Goal: Task Accomplishment & Management: Manage account settings

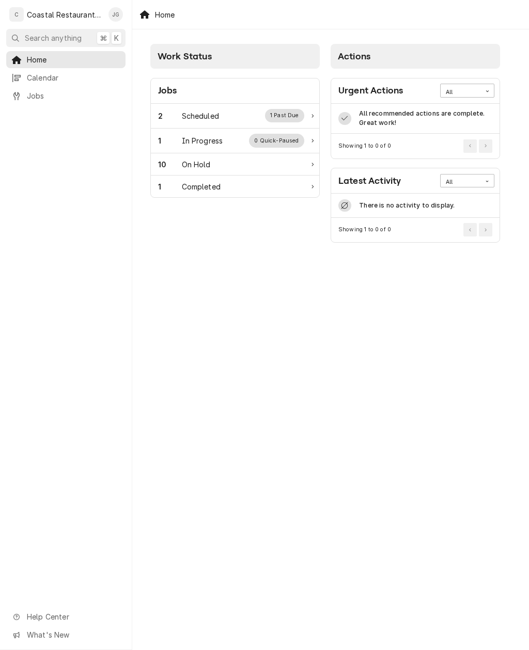
click at [220, 121] on div "2 Scheduled 1 Past Due" at bounding box center [231, 115] width 146 height 13
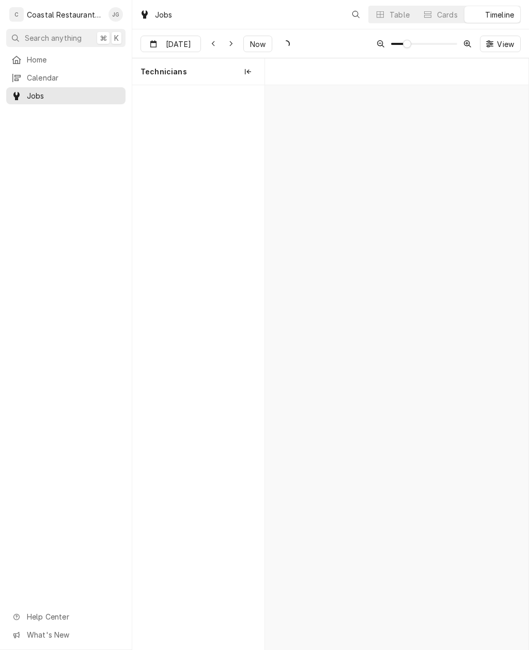
scroll to position [0, 5227]
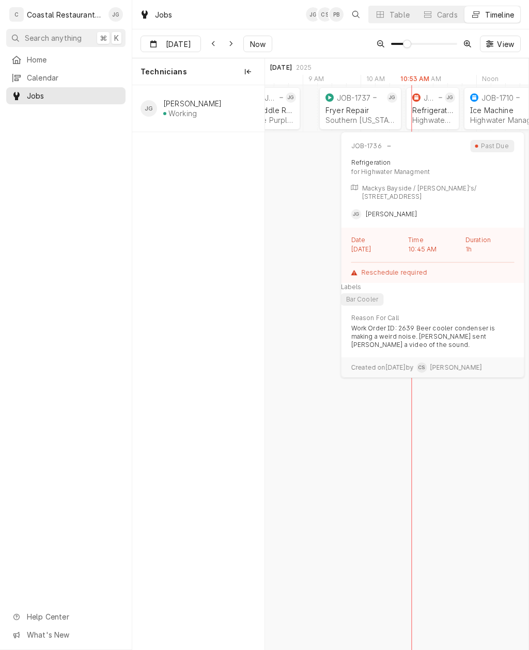
click at [433, 113] on div "Refrigeration" at bounding box center [432, 110] width 41 height 9
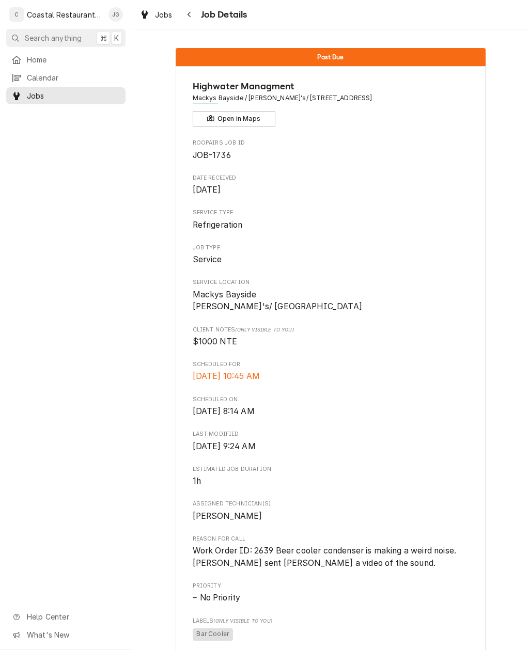
click at [63, 56] on span "Home" at bounding box center [74, 59] width 94 height 11
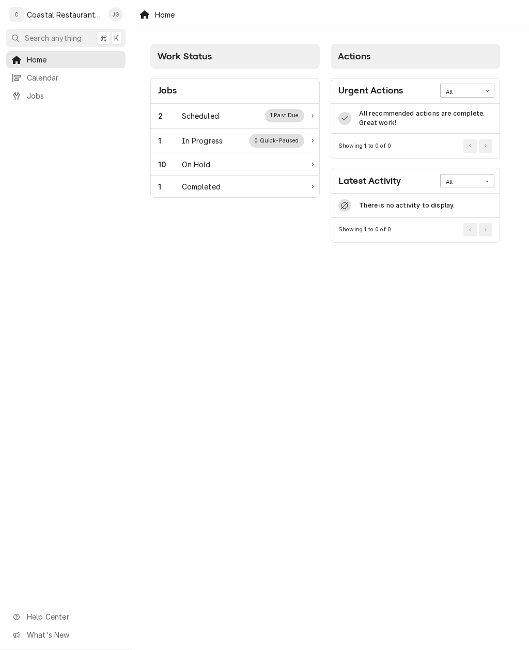
click at [221, 118] on div "2 Scheduled 1 Past Due" at bounding box center [231, 115] width 146 height 13
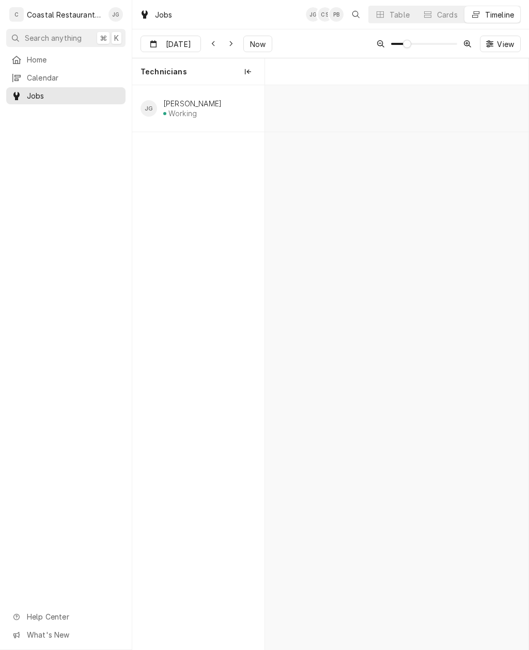
scroll to position [0, 5227]
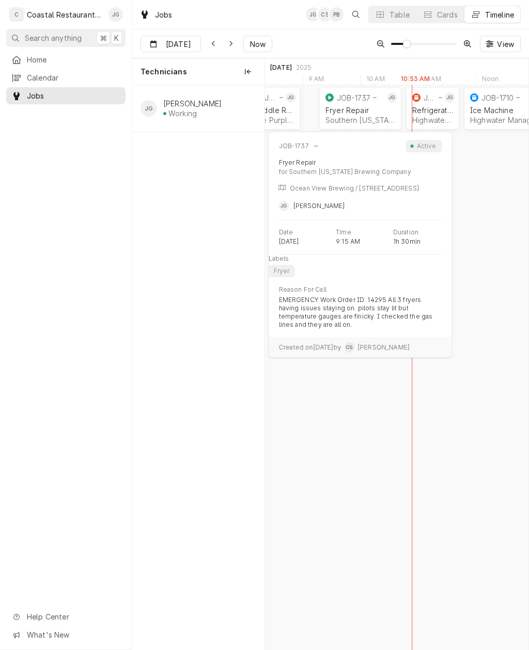
click at [372, 112] on div "Fryer Repair" at bounding box center [360, 110] width 70 height 9
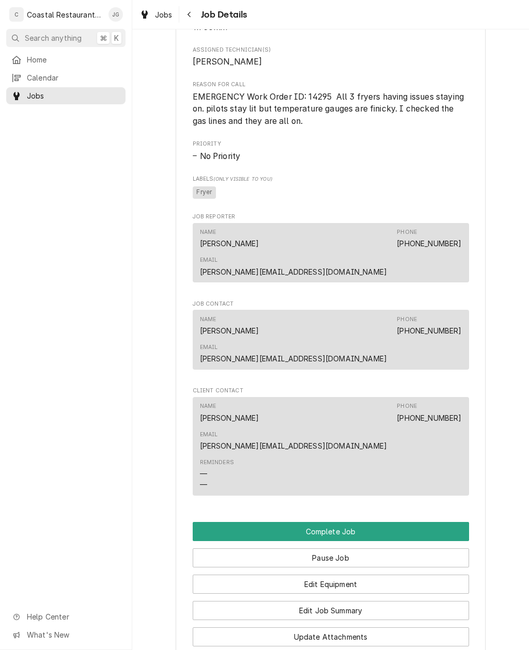
scroll to position [491, 0]
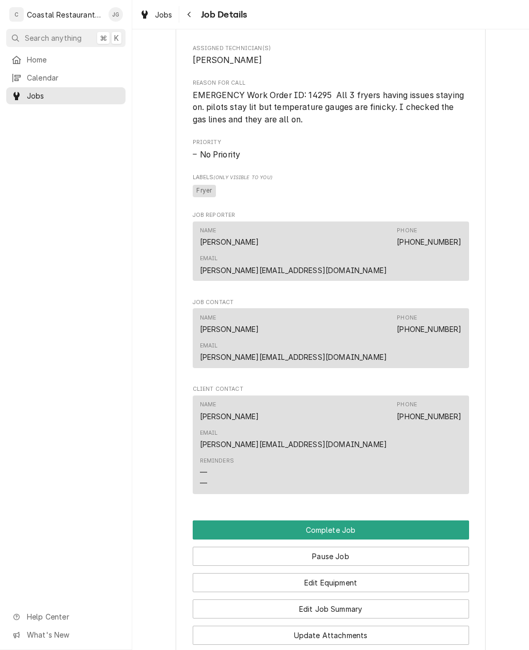
click at [349, 600] on button "Edit Job Summary" at bounding box center [331, 609] width 276 height 19
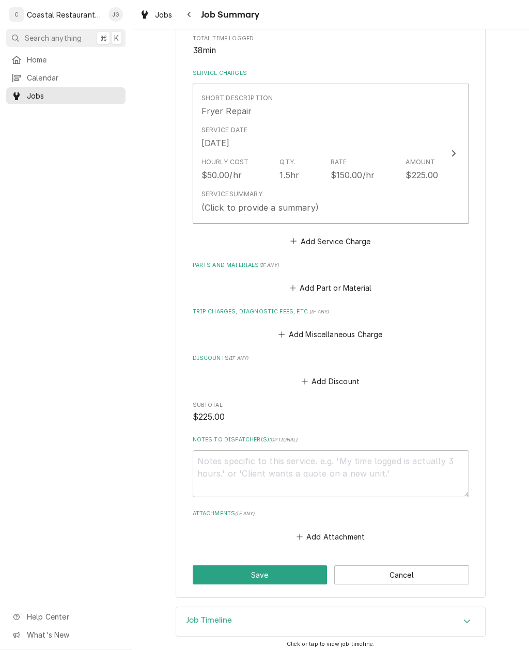
scroll to position [211, 0]
click at [300, 536] on button "Add Attachment" at bounding box center [330, 537] width 72 height 14
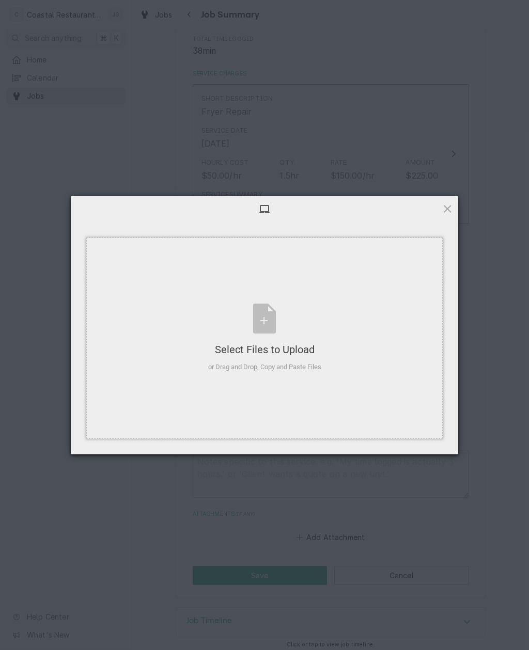
click at [303, 353] on div "Select Files to Upload" at bounding box center [264, 350] width 113 height 14
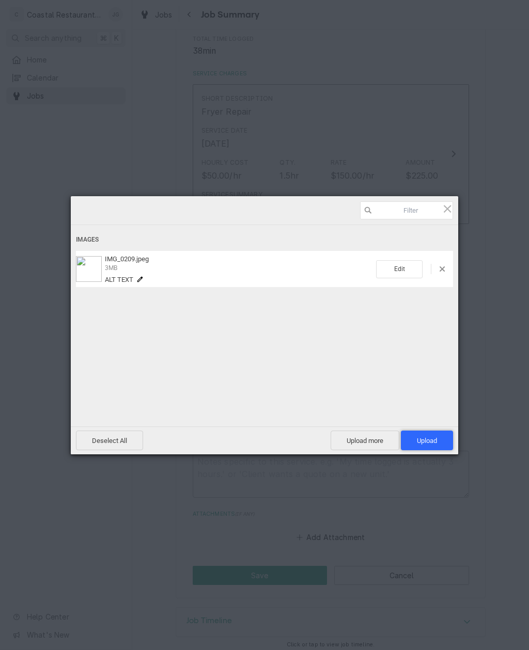
click at [426, 437] on span "Upload 1" at bounding box center [427, 441] width 20 height 8
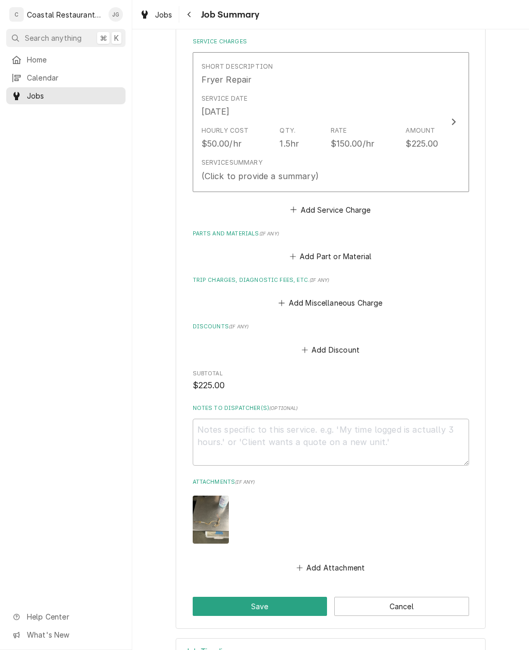
scroll to position [246, 0]
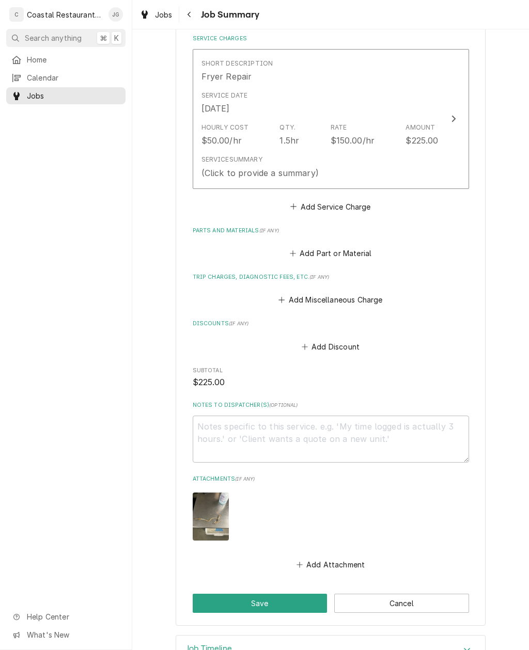
click at [272, 595] on button "Save" at bounding box center [260, 603] width 135 height 19
type textarea "x"
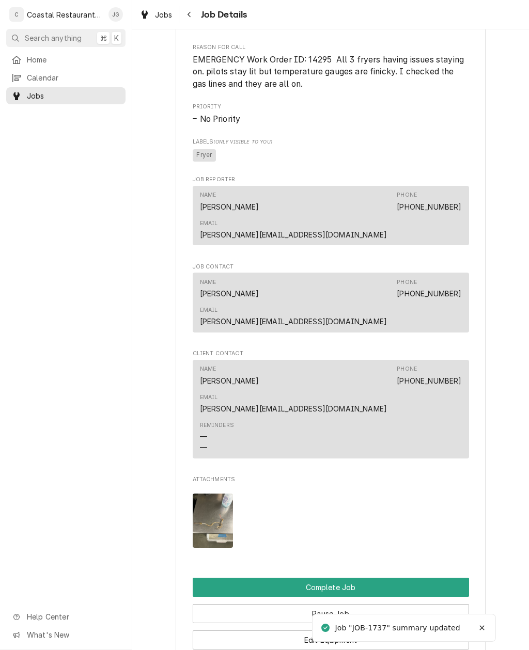
scroll to position [610, 0]
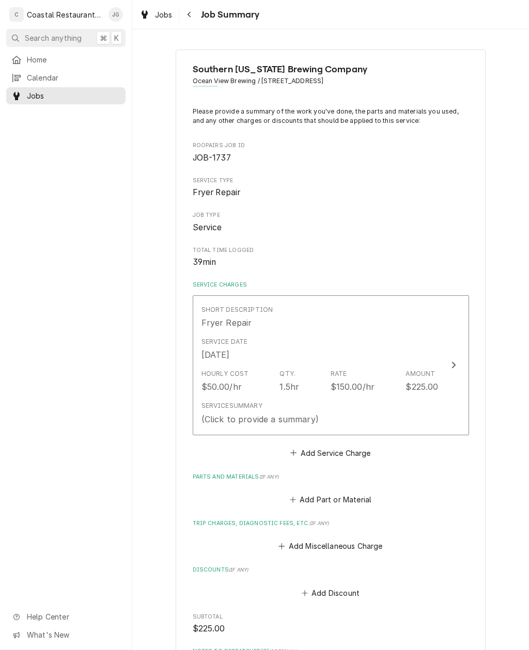
click at [288, 539] on button "Add Miscellaneous Charge" at bounding box center [330, 546] width 107 height 14
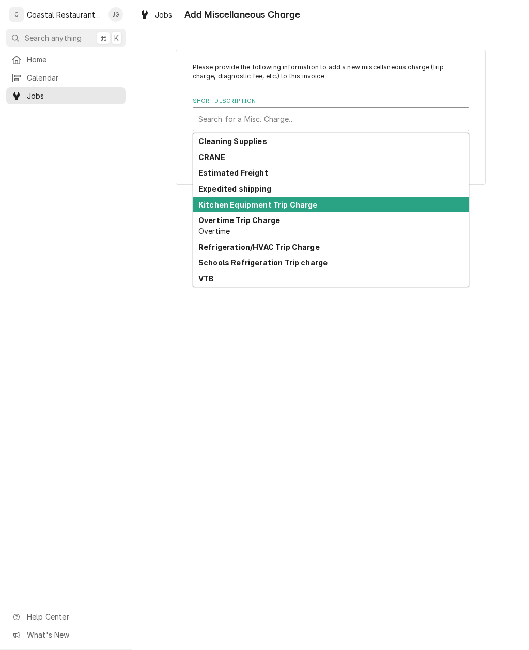
click at [296, 204] on strong "Kitchen Equipment Trip Charge" at bounding box center [257, 204] width 119 height 9
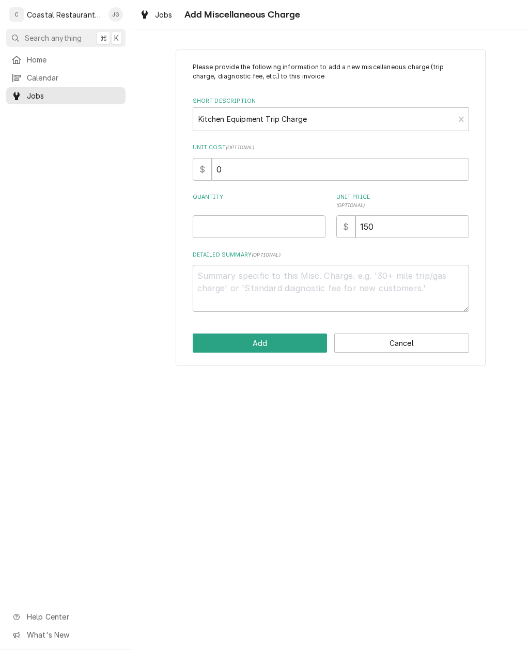
type textarea "x"
click at [244, 225] on input "Quantity" at bounding box center [259, 226] width 133 height 23
type input "1"
click at [246, 341] on button "Add" at bounding box center [260, 343] width 135 height 19
type textarea "x"
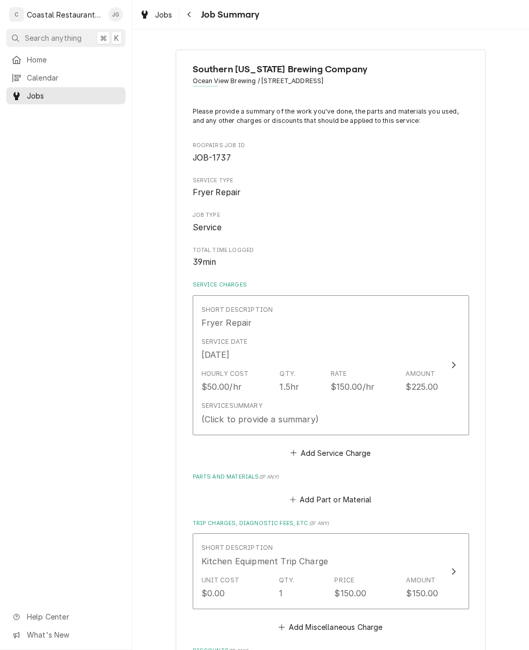
click at [296, 496] on icon "Parts and Materials" at bounding box center [293, 499] width 6 height 7
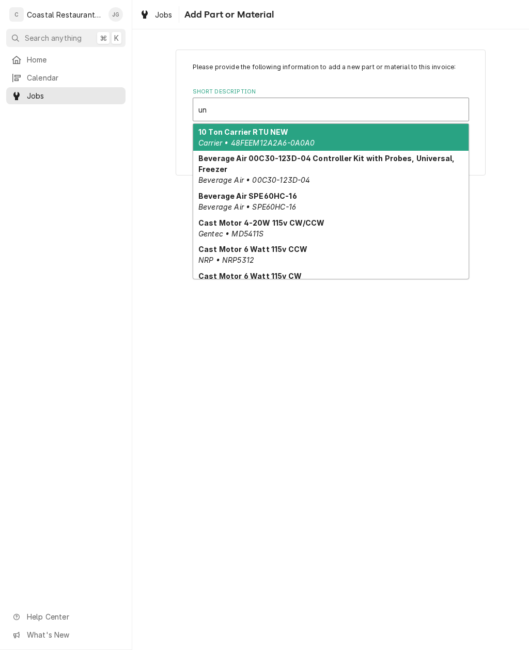
type input "u"
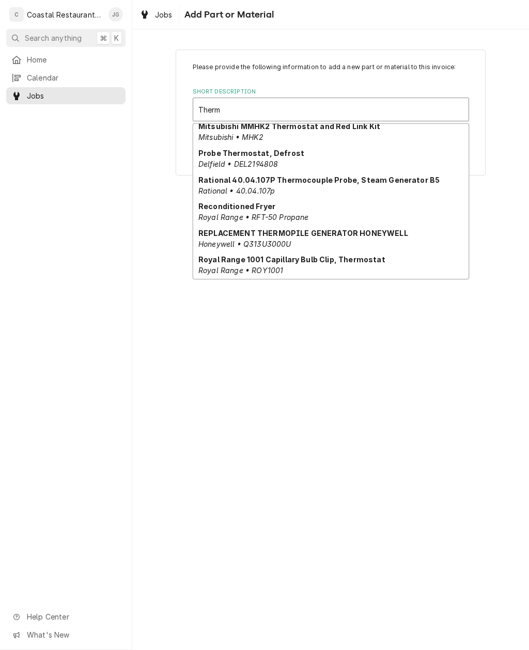
scroll to position [608, 0]
click at [382, 232] on strong "REPLACEMENT THERMOPILE GENERATOR HONEYWELL" at bounding box center [303, 232] width 210 height 9
type input "Therm"
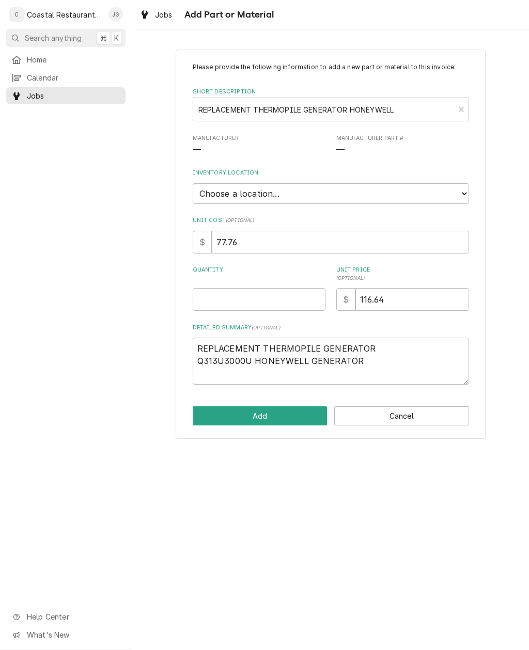
type textarea "x"
click at [261, 293] on input "Quantity" at bounding box center [259, 299] width 133 height 23
type input "1"
click at [275, 407] on button "Add" at bounding box center [260, 416] width 135 height 19
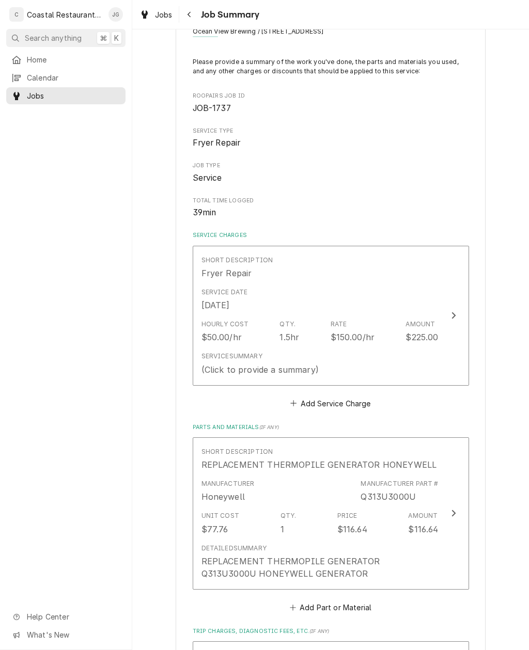
scroll to position [51, 0]
click at [364, 359] on div "Service Summary (Click to provide a summary)" at bounding box center [319, 363] width 237 height 32
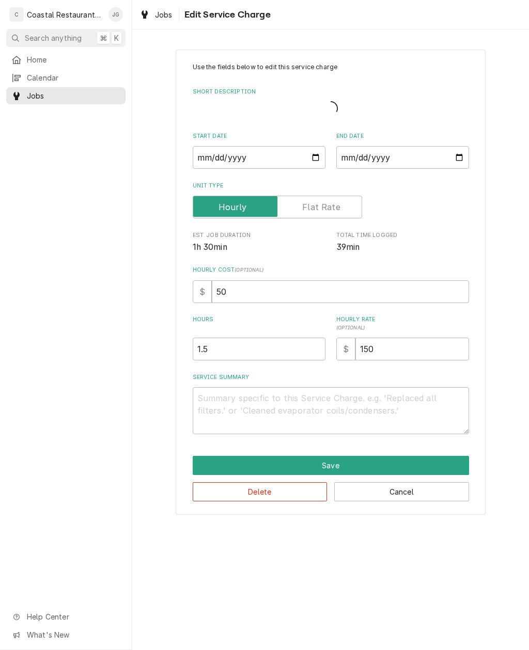
type textarea "x"
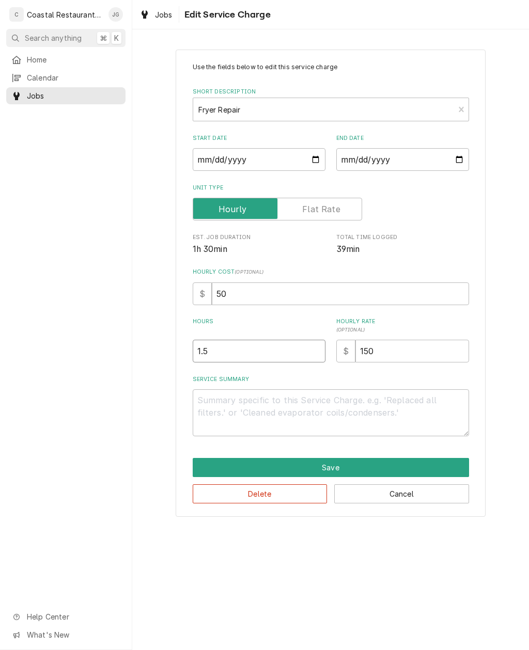
click at [249, 352] on input "1.5" at bounding box center [259, 351] width 133 height 23
type input "1"
type textarea "x"
type input "1.0"
type textarea "x"
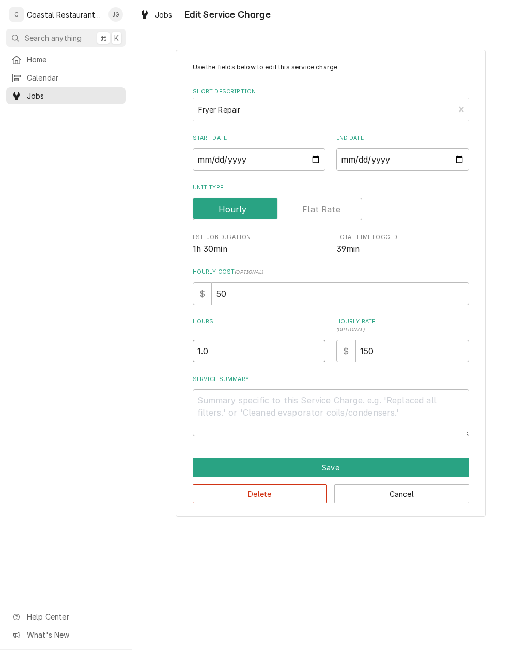
type input "1.0"
click at [251, 408] on textarea "Service Summary" at bounding box center [331, 413] width 276 height 47
type textarea "x"
type textarea "Arr"
type textarea "x"
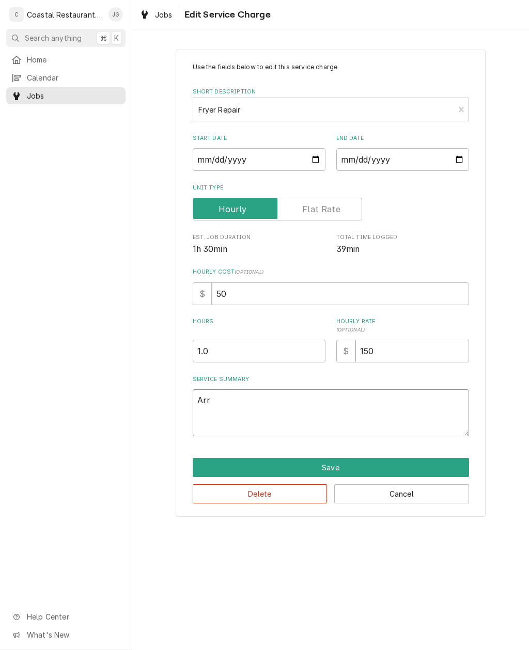
type textarea "Arriv"
type textarea "x"
type textarea "Arrived"
type textarea "x"
type textarea "Arrived on"
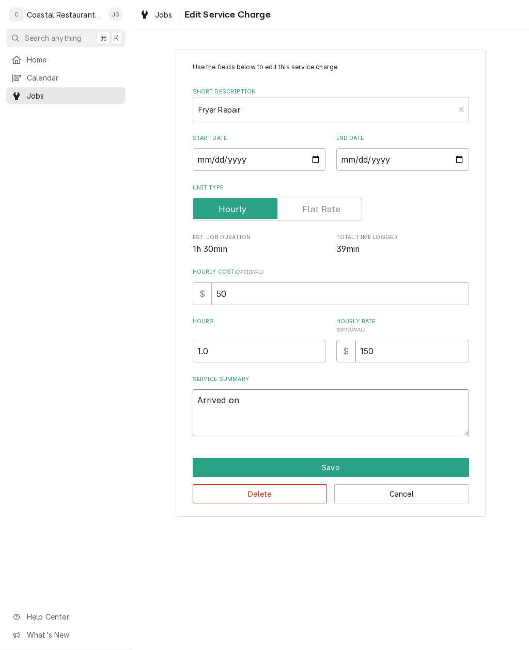
type textarea "x"
type textarea "Arrived on site"
type textarea "x"
type textarea "Arrived on site found"
type textarea "x"
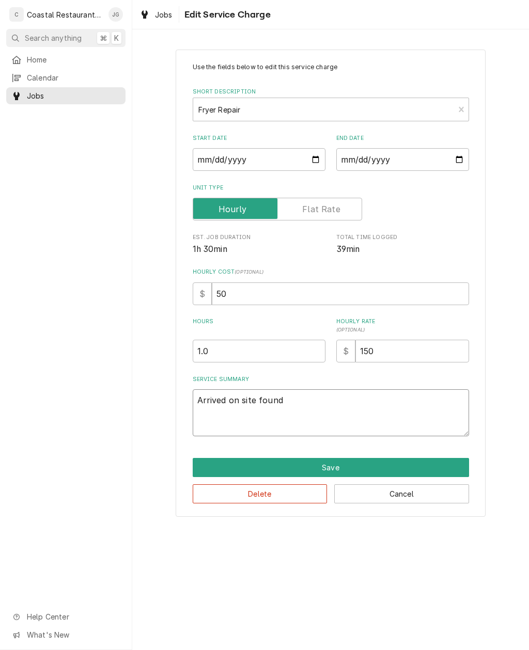
type textarea "Arrived on site found all"
type textarea "x"
type textarea "Arrived on site found all three"
type textarea "x"
type textarea "Arrived on site found all three fryers"
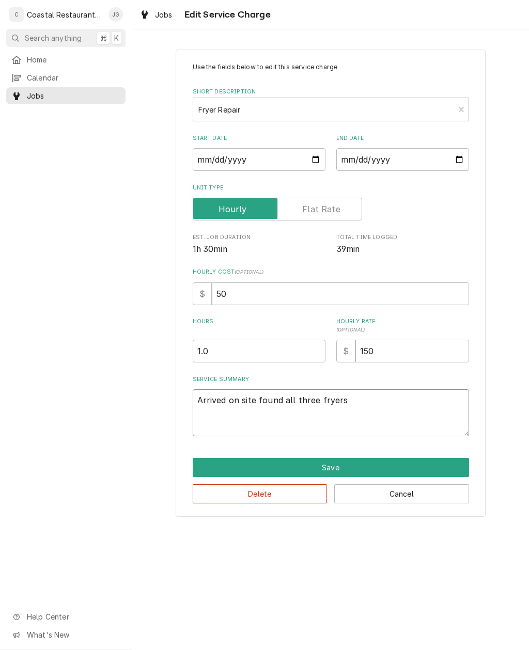
type textarea "x"
type textarea "Arrived on site found all three fryers one"
type textarea "x"
type textarea "Arrived on site found all three fryers"
type textarea "x"
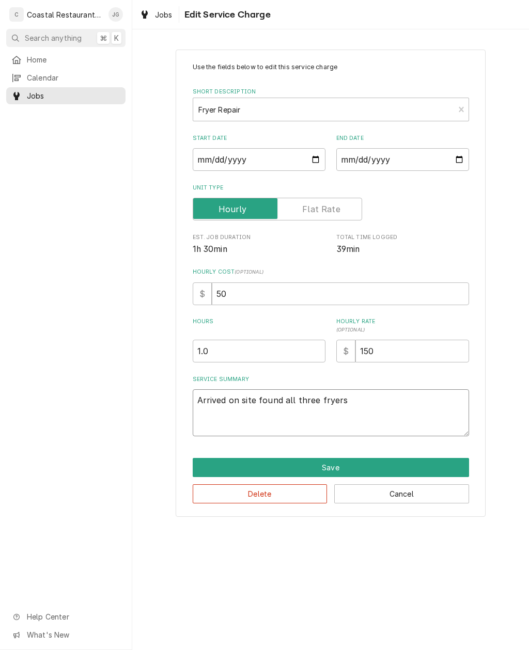
type textarea "Arrived on site found all three"
type textarea "x"
type textarea "Arrived on site found all"
type textarea "x"
type textarea "Arrived on site found"
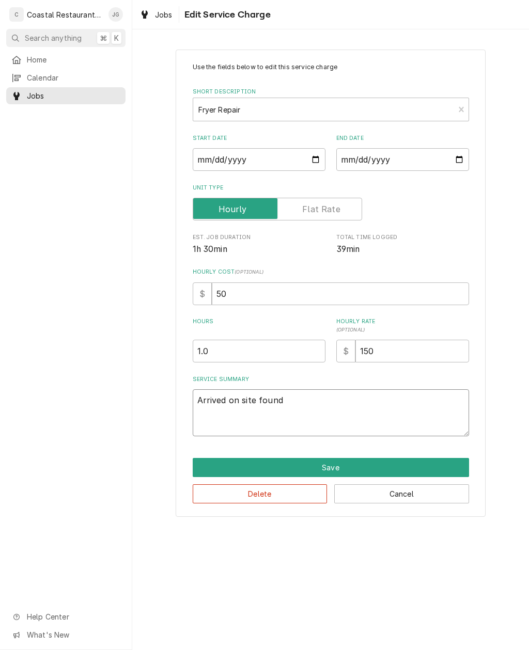
type textarea "x"
type textarea "Arrived on site found so"
type textarea "x"
type textarea "Arrived on site found sorr"
type textarea "x"
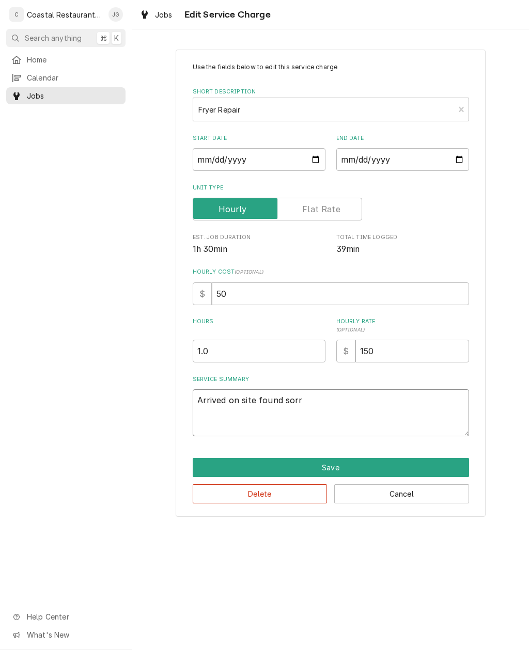
type textarea "Arrived on site found sorry"
type textarea "x"
type textarea "Arrived on site found sorry I was taking"
type textarea "x"
type textarea "Arrived on site found sorry I was taking pictures and"
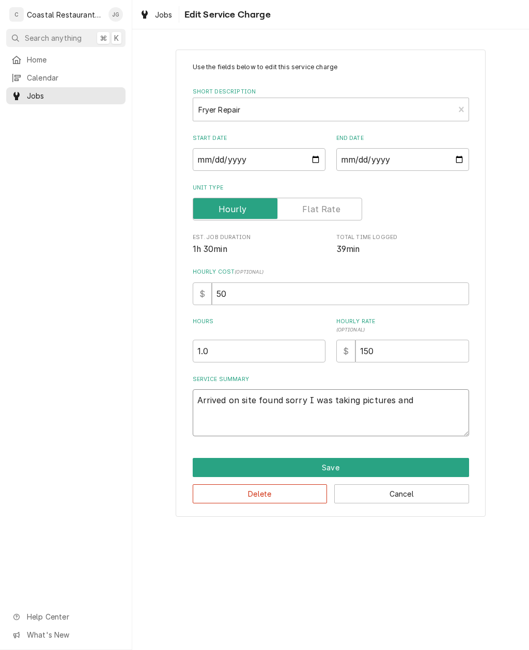
type textarea "x"
type textarea "Arrived on site found sorry I was taking pictures and I thought"
type textarea "x"
type textarea "Arrived on site found sorry I was taking pictures and I thought I"
type textarea "x"
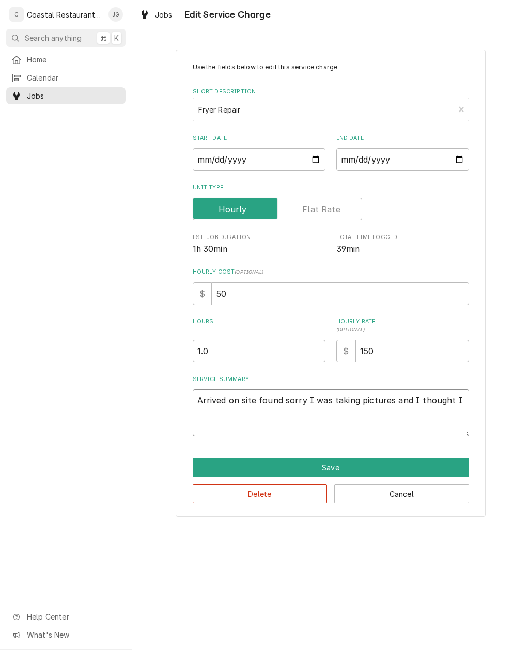
type textarea "Arrived on site found sorry I was taking pictures and I thought I left"
type textarea "x"
type textarea "Arrived on site found sorry I was taking pictures and I thought I left my phone"
type textarea "x"
type textarea "Arrived on site found sorry I was taking pictures and I thought I left my phone…"
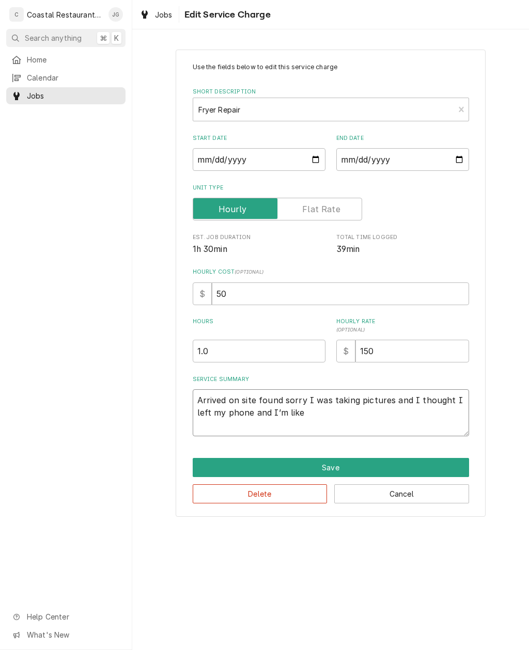
type textarea "x"
type textarea "Arrived on site found sorry I was taking pictures and I thought I left my phone…"
type textarea "x"
type textarea "Arrived on site found sorry I was taking pictures and I thought I left my phone…"
type textarea "x"
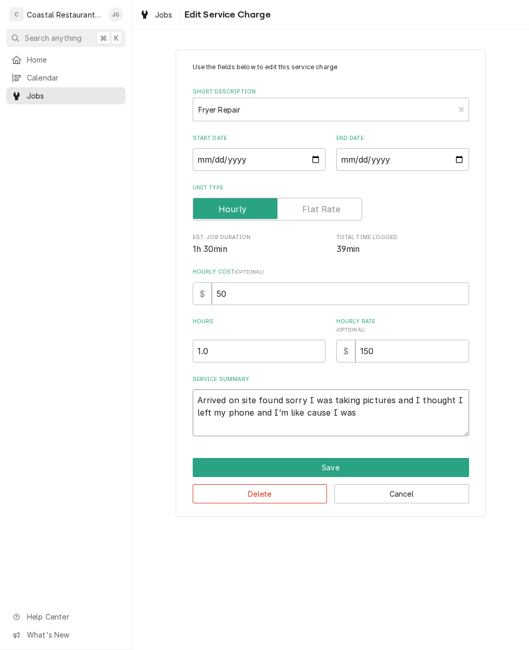
type textarea "Arrived on site found sorry I was taking pictures and I thought I left my phone…"
type textarea "x"
type textarea "Arrived on site found sorry I was taking pictures and I thought I left my phone…"
type textarea "x"
type textarea "Arrived on site found sorry I was taking pictures and I thought I left my phone…"
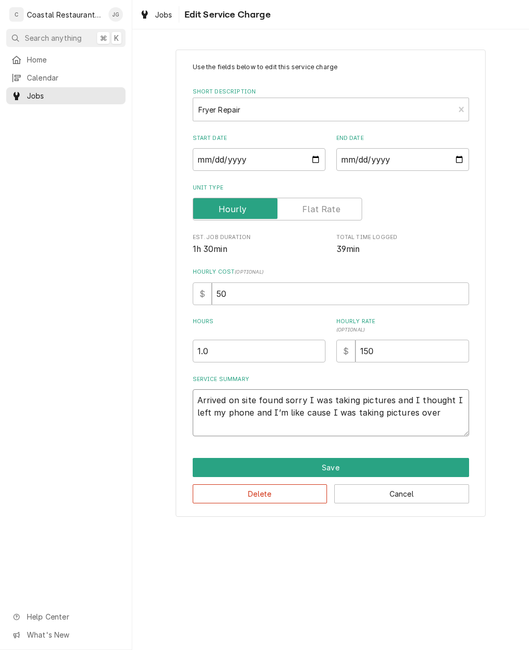
type textarea "x"
type textarea "Arrived on site found sorry I was taking pictures and I thought I left my phone…"
type textarea "x"
type textarea "Arrived on site found sorry I was taking pictures and I thought I left my phone…"
type textarea "x"
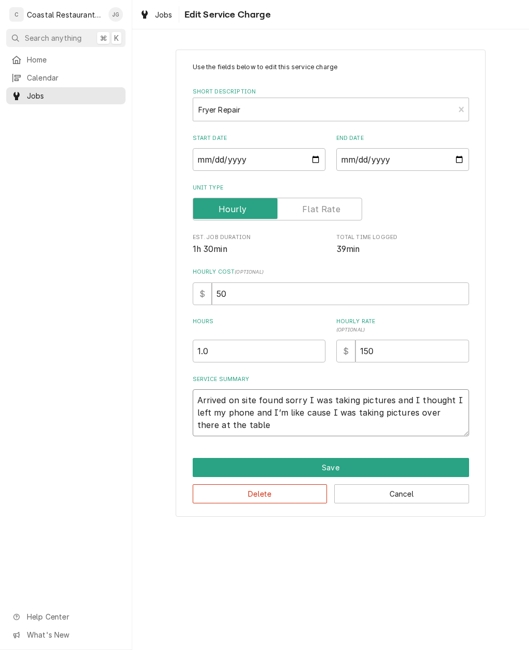
type textarea "Arrived on site found sorry I was taking pictures and I thought I left my phone…"
type textarea "x"
type textarea "Arrived on site found sorry I was taking pictures and I thought I left my phone…"
type textarea "x"
type textarea "Arrived on site found sorry I was taking pictures and I thought I left my phone…"
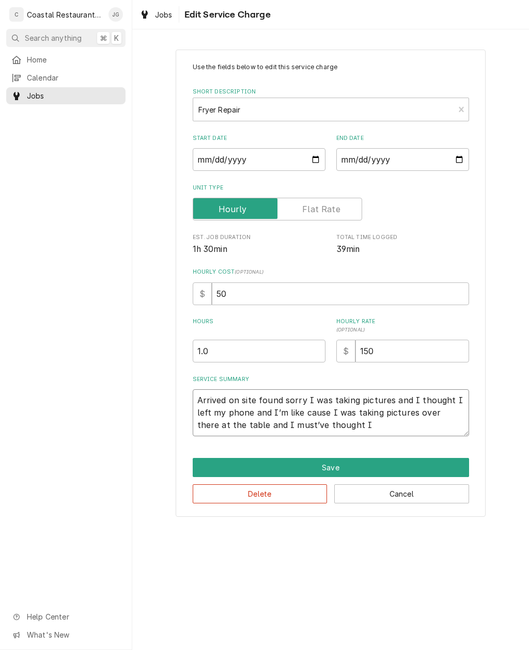
type textarea "x"
type textarea "Arrived on site found sorry I was taking pictures and I thought I left my phone…"
type textarea "x"
type textarea "Arrived on site found sorry I was taking pictures and I thought I left my phone…"
type textarea "x"
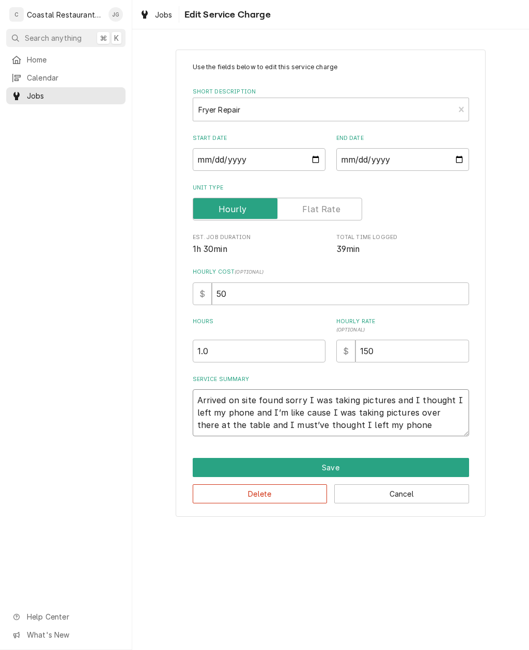
type textarea "Arrived on site found sorry I was taking pictures and I thought I left my phone…"
type textarea "x"
type textarea "Arrived on site found sorry I was taking pictures and I thought I left my phone…"
type textarea "x"
type textarea "Arrived on site found sorry I was taking pictures and I thought I left my phone…"
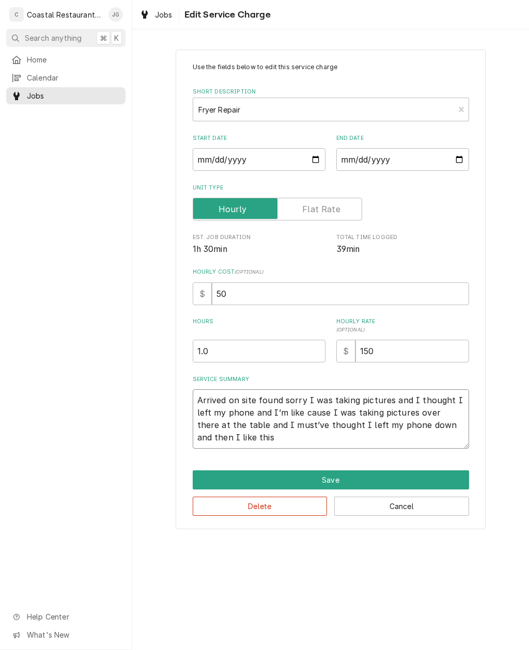
type textarea "x"
type textarea "Arrived on site found sorry I was taking pictures and I thought I left my phone…"
type textarea "x"
type textarea "Arrived on site found sorry I was taking pictures and I thought I left my phone…"
type textarea "x"
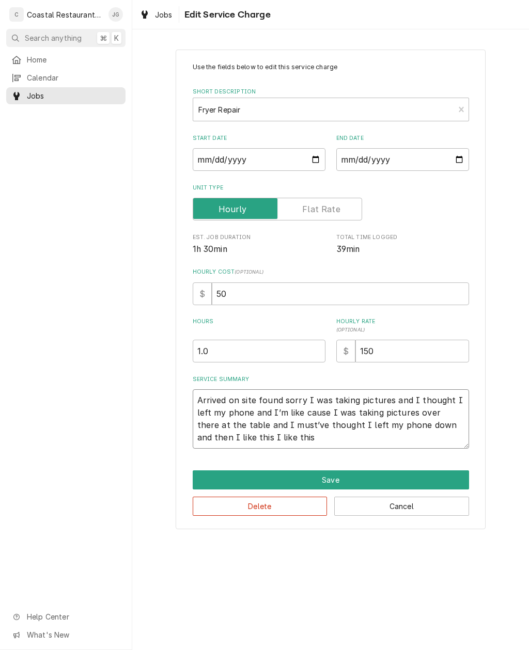
type textarea "Arrived on site found sorry I was taking pictures and I thought I left my phone…"
type textarea "x"
type textarea "Arrived on site found sorry I was taking pictures and I thought I left my phone…"
type textarea "x"
type textarea "Arrived on site found sorry I was taking pictures and I thought I left my phone…"
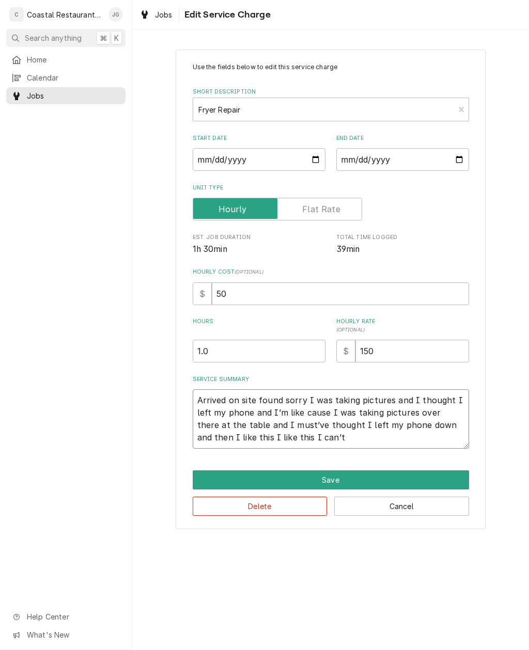
type textarea "x"
type textarea "Arrived on site found sorry I was taking pictures and I thought I left my phone…"
type textarea "x"
type textarea "Arrived on site found sorry I was taking pictures and I thought I left my phone…"
type textarea "x"
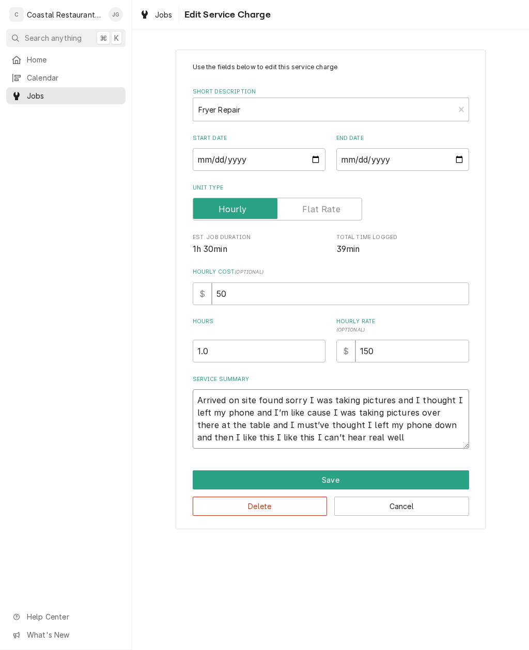
type textarea "Arrived on site found sorry I was taking pictures and I thought I left my phone…"
type textarea "x"
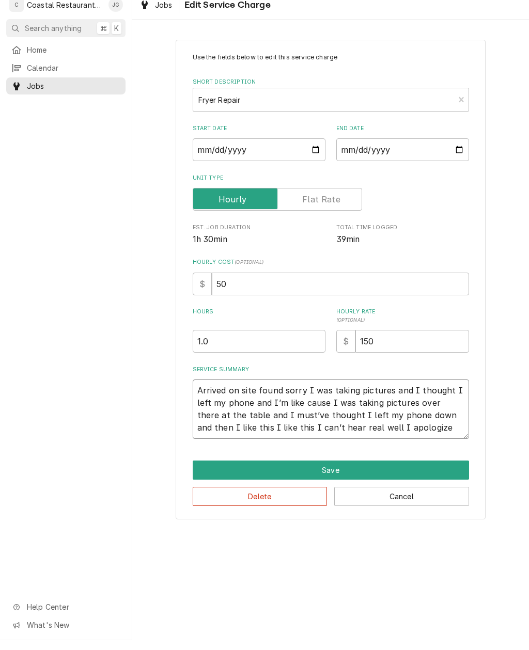
type textarea "Arrived on site found sorry I was taking pictures and I thought I left my phone…"
type textarea "x"
type textarea "Arrived on site found sorry I was taking pictures and I thought I left my phone…"
type textarea "x"
type textarea "Arrived on site found sorry I was taking pictures and I thought I left my phone…"
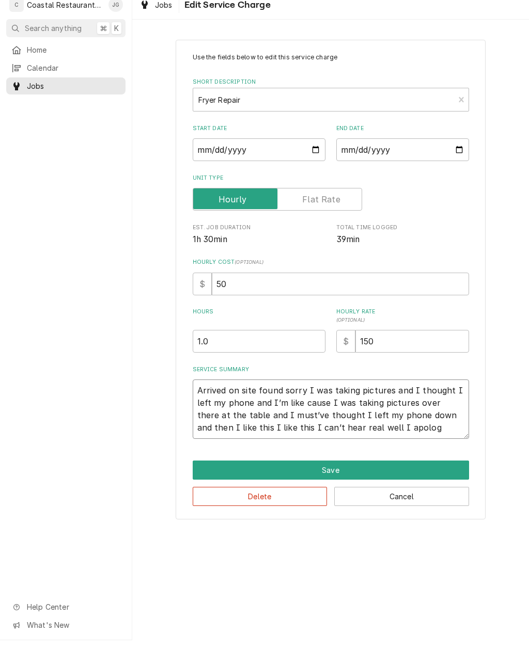
type textarea "x"
type textarea "Arrived on site found sorry I was taking pictures and I thought I left my phone…"
type textarea "x"
type textarea "Arrived on site found sorry I was taking pictures and I thought I left my phone…"
type textarea "x"
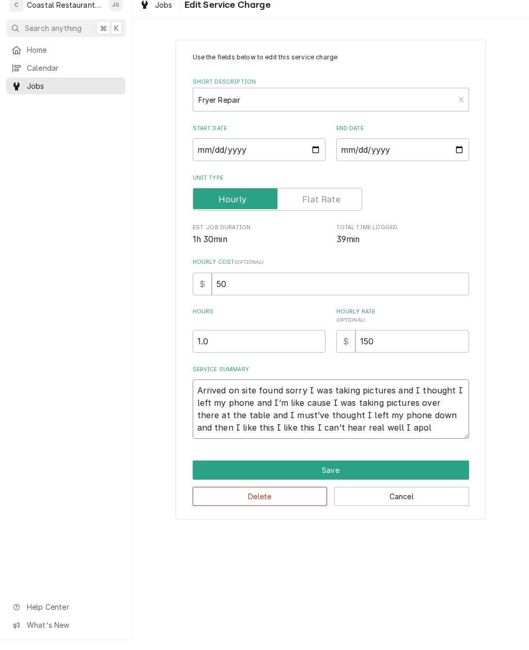
type textarea "Arrived on site found sorry I was taking pictures and I thought I left my phone…"
type textarea "x"
type textarea "Arrived on site found sorry I was taking pictures and I thought I left my phone…"
type textarea "x"
type textarea "Arrived on site found sorry I was taking pictures and I thought I left my phone…"
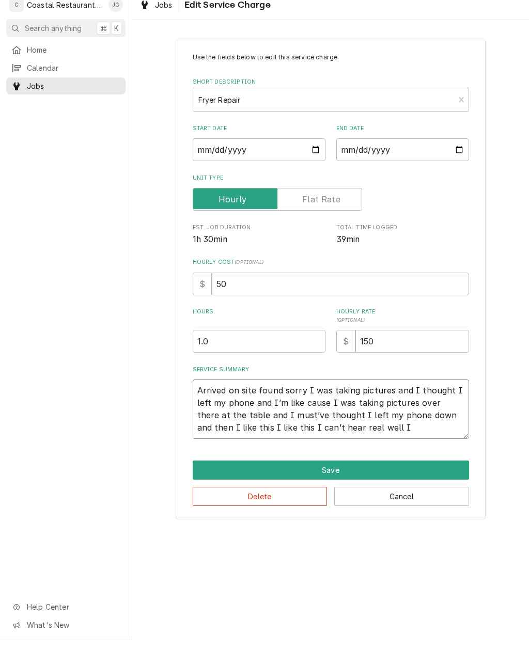
type textarea "x"
type textarea "Arrived on site found sorry I was taking pictures and I thought I left my phone…"
type textarea "x"
type textarea "Arrived on site found sorry I was taking pictures and I thought I left my phone…"
type textarea "x"
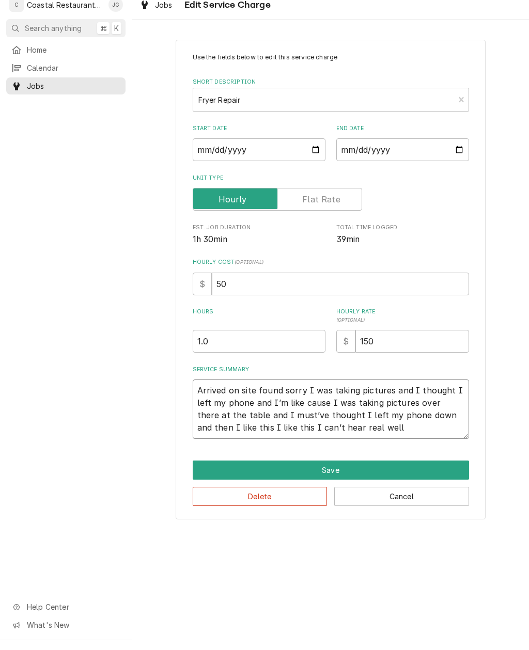
type textarea "Arrived on site found sorry I was taking pictures and I thought I left my phone…"
type textarea "x"
type textarea "Arrived on site found sorry I was taking pictures and I thought I left my phone…"
type textarea "x"
type textarea "Arrived on site found sorry I was taking pictures and I thought I left my phone…"
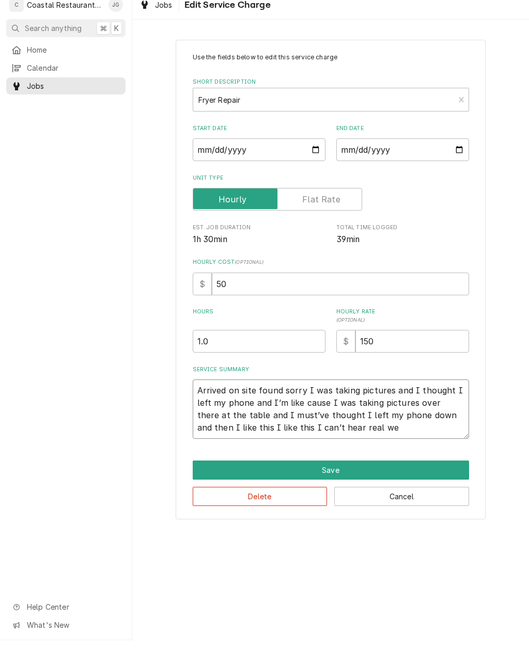
type textarea "x"
type textarea "Arrived on site found sorry I was taking pictures and I thought I left my phone…"
type textarea "x"
type textarea "Arrived on site found sorry I was taking pictures and I thought I left my phone…"
type textarea "x"
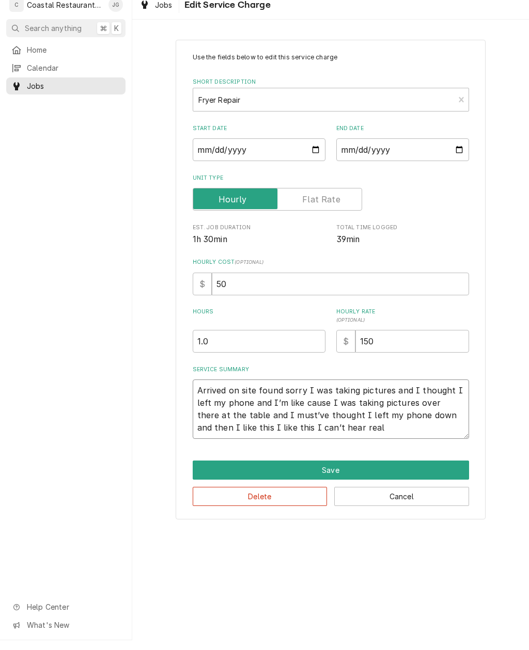
type textarea "Arrived on site found sorry I was taking pictures and I thought I left my phone…"
type textarea "x"
type textarea "Arrived on site found sorry I was taking pictures and I thought I left my phone…"
type textarea "x"
type textarea "Arrived on site found sorry I was taking pictures and I thought I left my phone…"
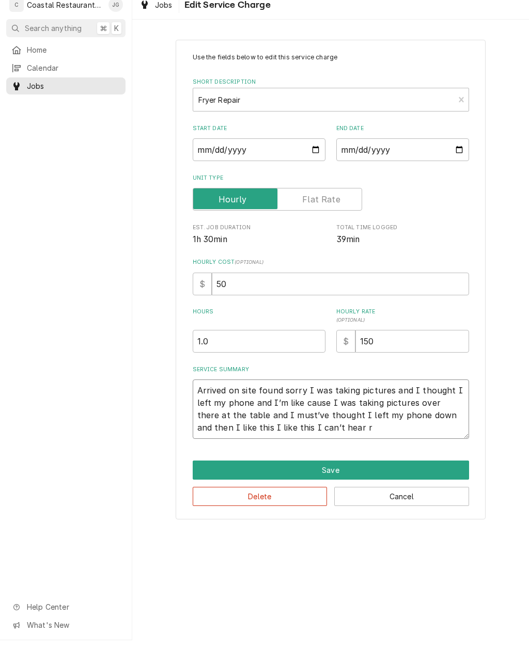
type textarea "x"
type textarea "Arrived on site found sorry I was taking pictures and I thought I left my phone…"
type textarea "x"
type textarea "Arrived on site found sorry I was taking pictures and I thought I left my phone…"
type textarea "x"
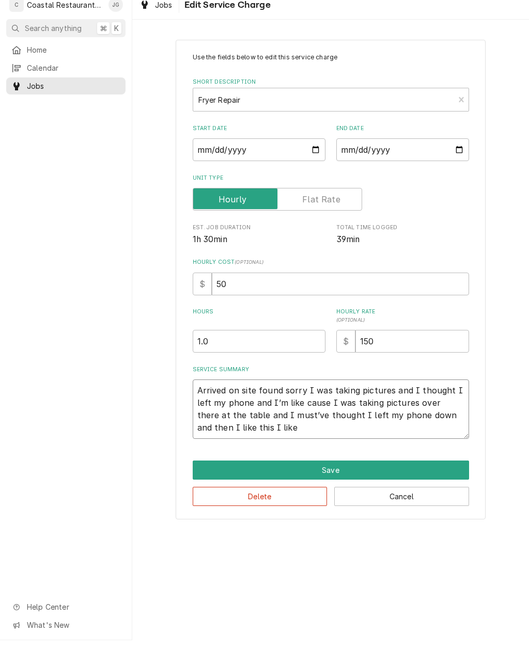
type textarea "Arrived on site found sorry I was taking pictures and I thought I left my phone…"
type textarea "x"
type textarea "Arrived on site found sorry I was taking pictures and I thought I left my phone…"
type textarea "x"
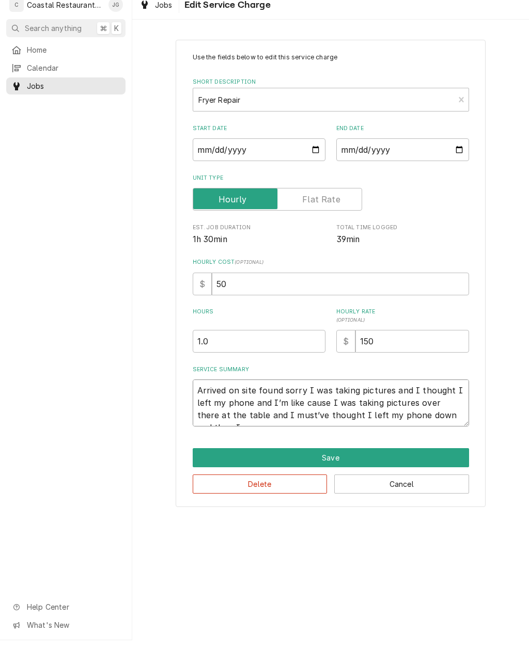
type textarea "Arrived on site found sorry I was taking pictures and I thought I left my phone…"
type textarea "x"
type textarea "Arrived on site found sorry I was taking pictures and I thought I left my phone…"
type textarea "x"
type textarea "Arrived on site found sorry I was taking pictures and I thought I left my phone…"
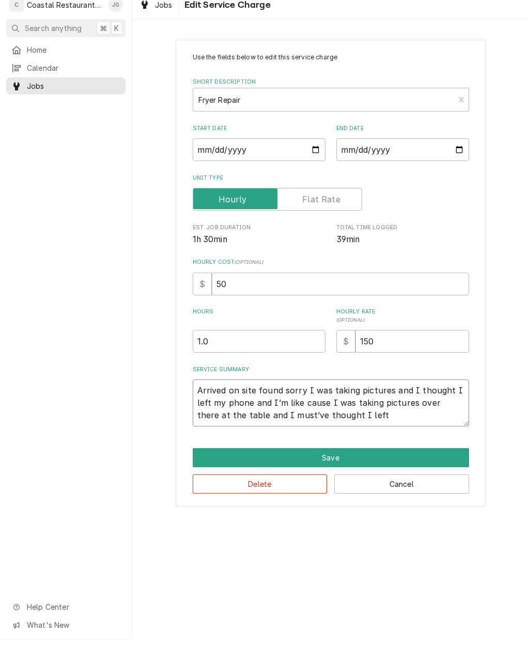
type textarea "x"
type textarea "Arrived on site found sorry I was taking pictures and I thought I left my phone…"
type textarea "x"
type textarea "Arrived on site found sorry I was taking pictures and I thought I left my phone…"
type textarea "x"
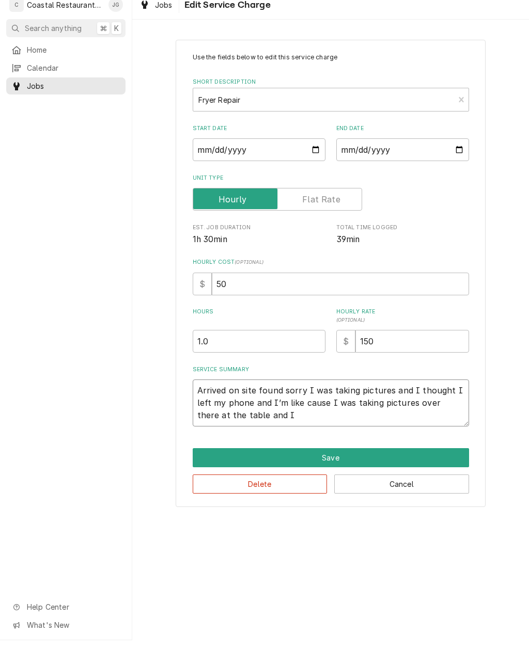
type textarea "Arrived on site found sorry I was taking pictures and I thought I left my phone…"
type textarea "x"
type textarea "Arrived on site found sorry I was taking pictures and I thought I left my phone…"
type textarea "x"
type textarea "Arrived on site found sorry I was taking pictures and I thought I left my phone…"
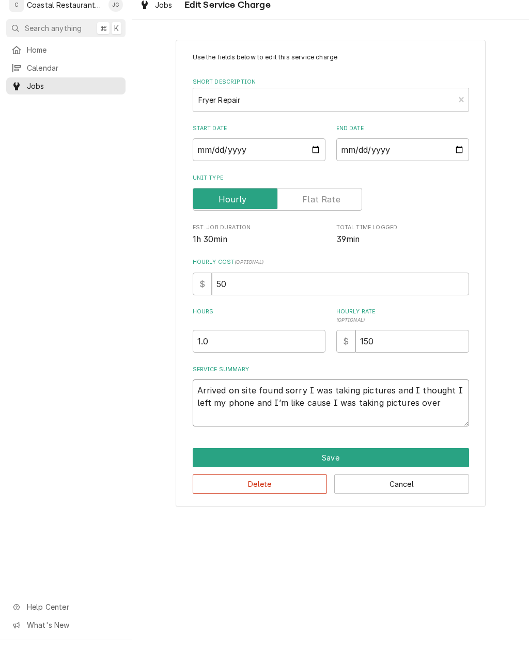
type textarea "x"
type textarea "Arrived on site found sorry I was taking pictures and I thought I left my phone…"
type textarea "x"
type textarea "Arrived on site found sorry I was taking pictures and I thought I left my phone…"
type textarea "x"
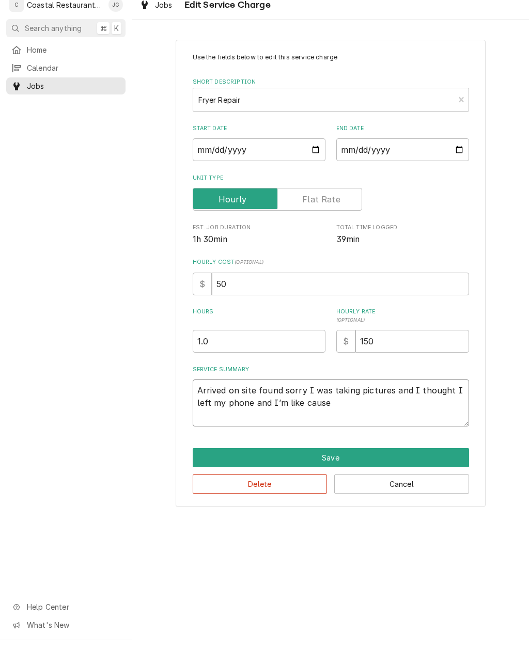
type textarea "Arrived on site found sorry I was taking pictures and I thought I left my phone…"
type textarea "x"
type textarea "Arrived on site found sorry I was taking pictures and I thought I left my phone…"
type textarea "x"
type textarea "Arrived on site found sorry I was taking pictures and I thought I left my"
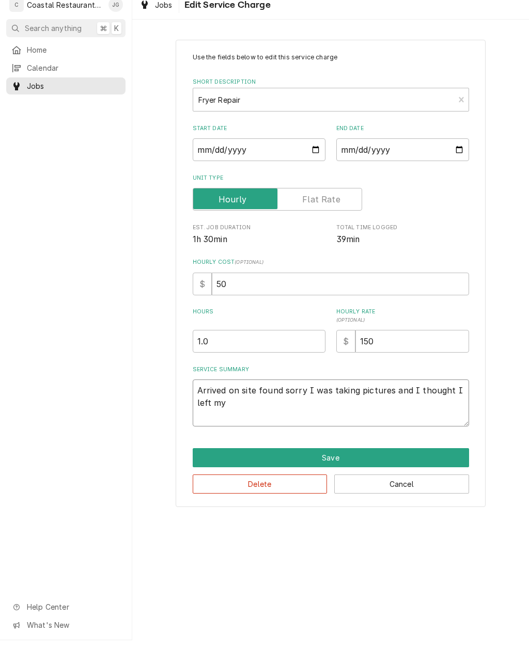
type textarea "x"
type textarea "Arrived on site found sorry I was taking pictures and I thought I"
type textarea "x"
type textarea "Arrived on site found sorry I was taking pictures and I"
type textarea "x"
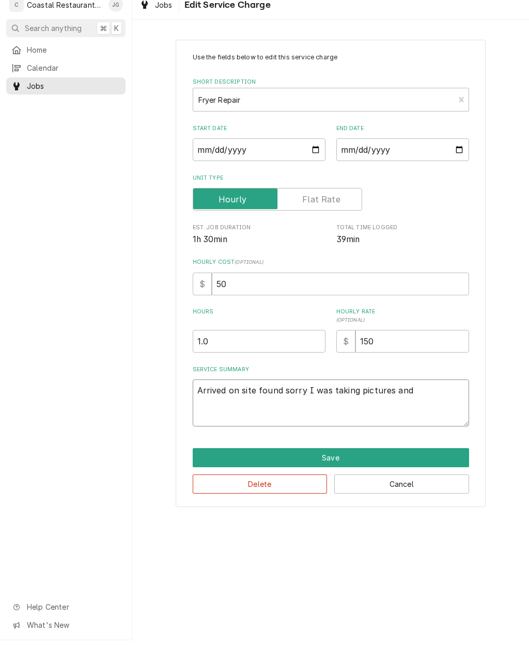
type textarea "Arrived on site found sorry I was taking pictures"
type textarea "x"
type textarea "Arrived on site found sorry I was"
type textarea "x"
type textarea "Arrived on site found sorry"
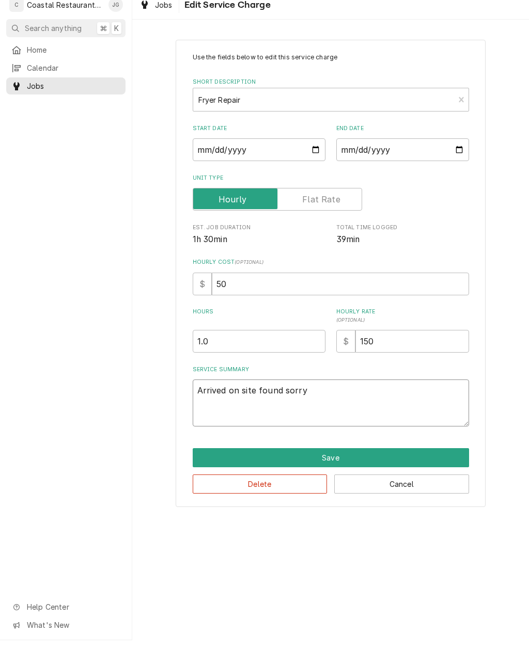
type textarea "x"
type textarea "Arrived on site"
type textarea "x"
type textarea "Arrived"
type textarea "x"
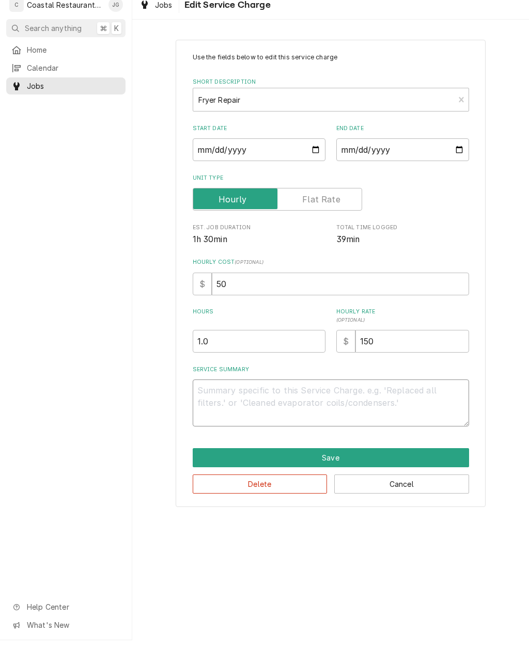
type textarea "x"
type textarea "Ar"
type textarea "x"
type textarea "Arri"
type textarea "x"
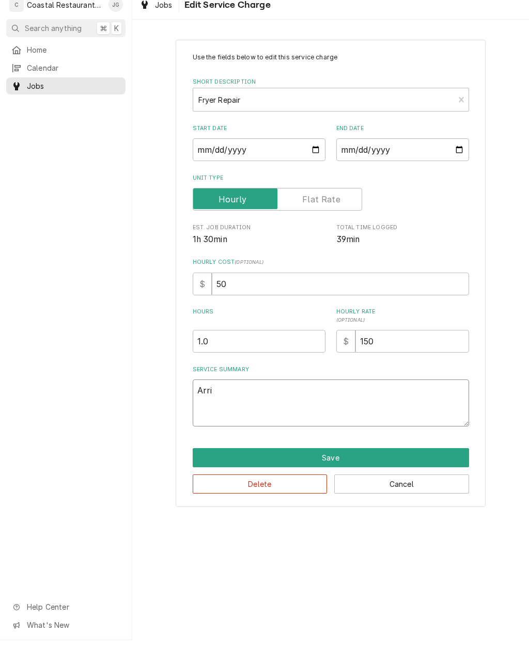
type textarea "Arrive"
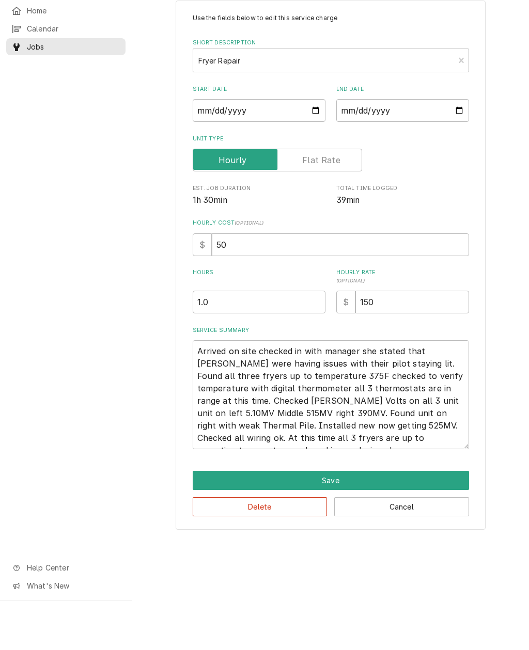
click at [508, 346] on div "Use the fields below to edit this service charge Short Description Fryer Repair…" at bounding box center [330, 314] width 397 height 548
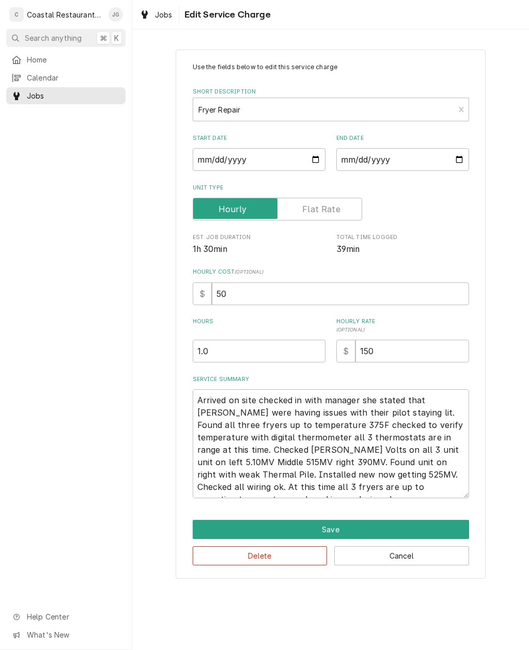
click at [357, 524] on button "Save" at bounding box center [331, 529] width 276 height 19
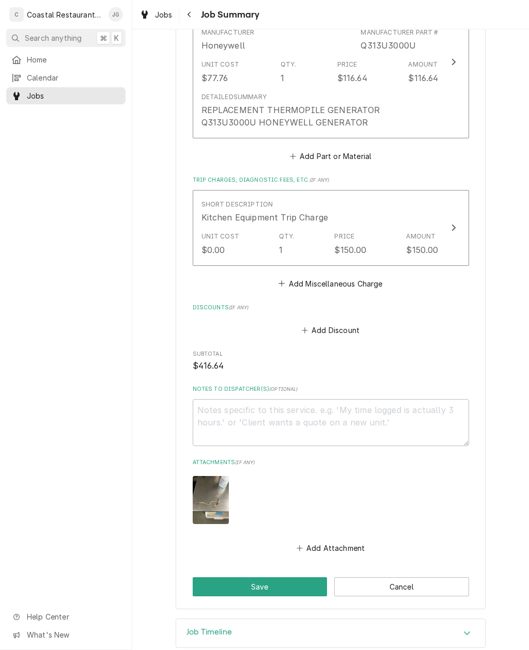
scroll to position [612, 0]
click at [291, 578] on button "Save" at bounding box center [260, 587] width 135 height 19
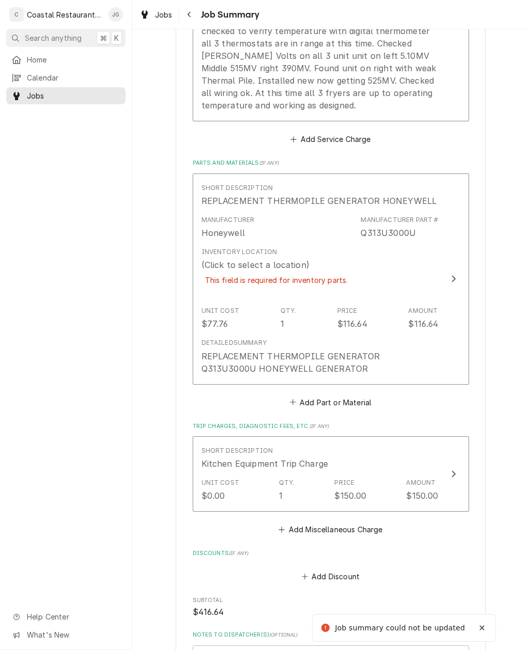
scroll to position [461, 0]
click at [380, 255] on div "Inventory Location (Click to select a location) This field is required for inve…" at bounding box center [319, 273] width 237 height 59
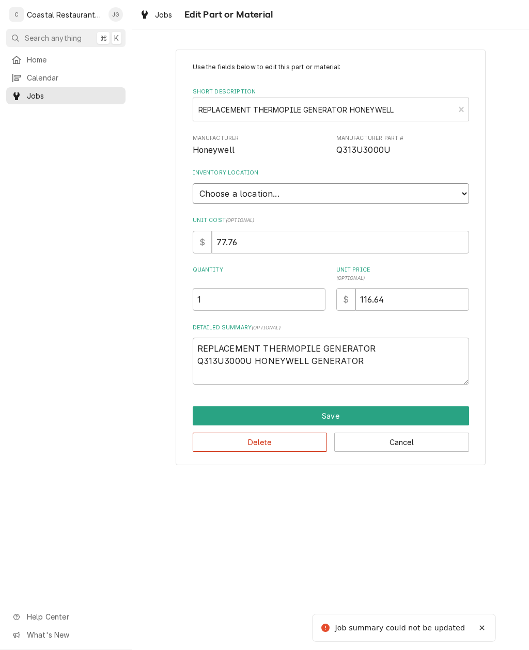
click at [375, 194] on select "Choose a location... Fenwick Warehouse James Gatton Truck Mike Lynch Truck Phil…" at bounding box center [331, 193] width 276 height 21
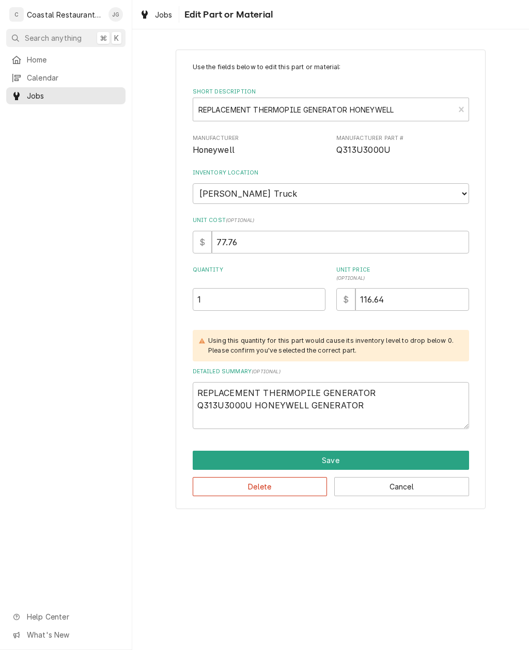
click at [365, 459] on button "Save" at bounding box center [331, 460] width 276 height 19
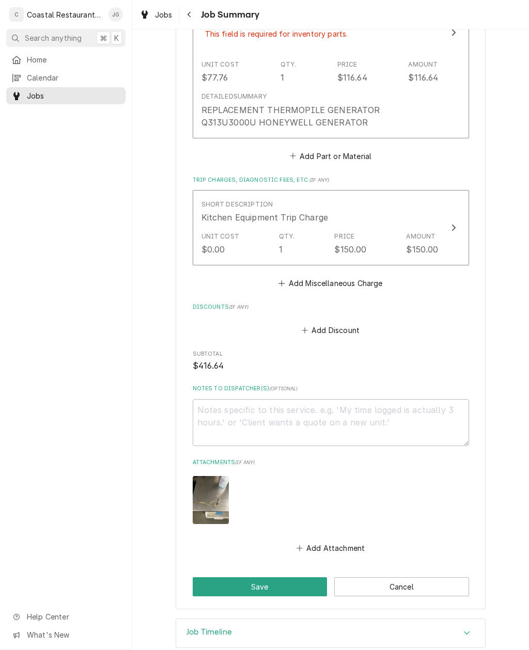
scroll to position [707, 0]
click at [271, 578] on button "Save" at bounding box center [260, 587] width 135 height 19
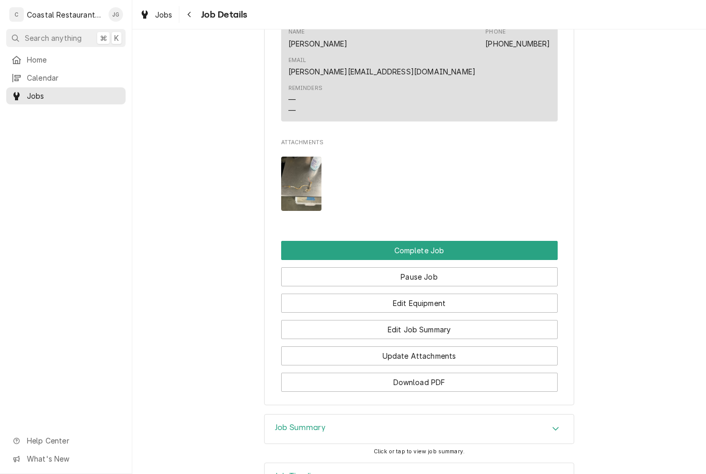
scroll to position [988, 0]
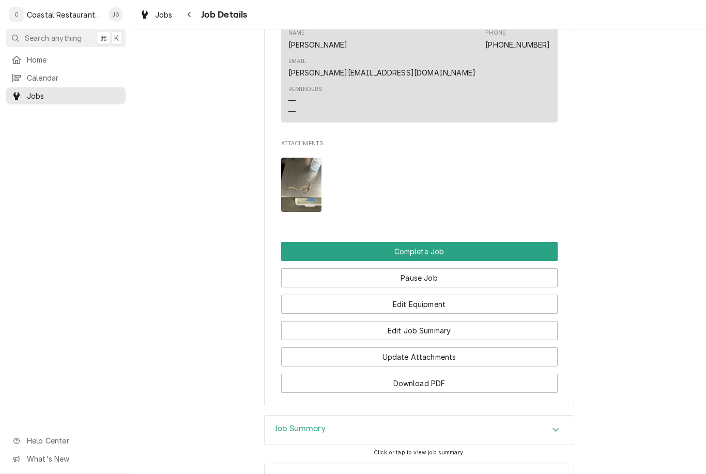
click at [471, 242] on button "Complete Job" at bounding box center [419, 251] width 276 height 19
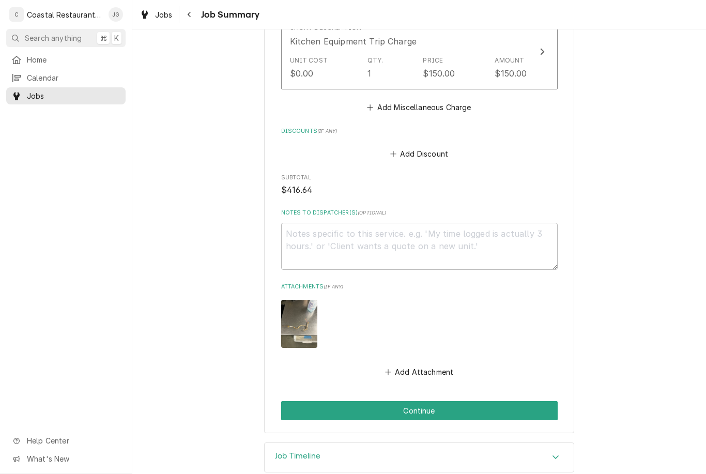
scroll to position [821, 0]
click at [459, 401] on button "Continue" at bounding box center [419, 410] width 276 height 19
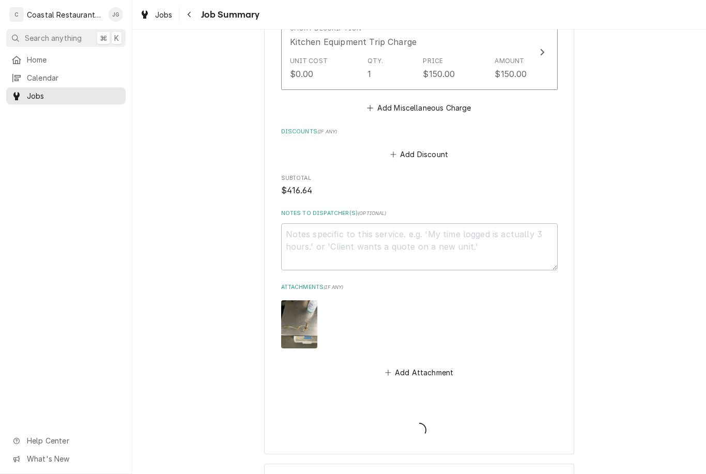
type textarea "x"
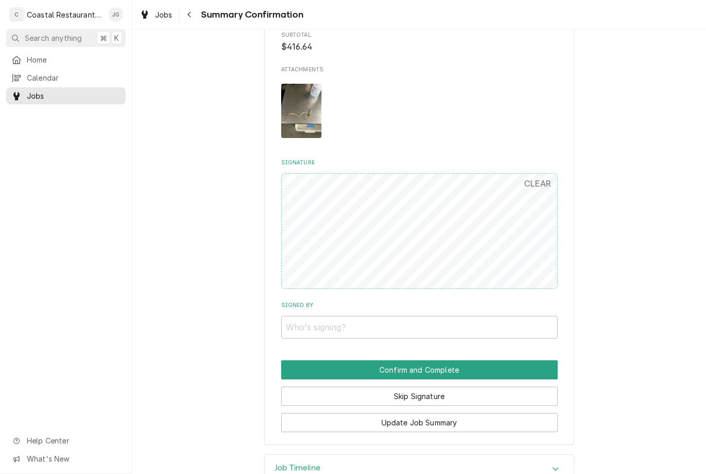
scroll to position [789, 0]
click at [404, 315] on input "Signed By" at bounding box center [419, 326] width 276 height 23
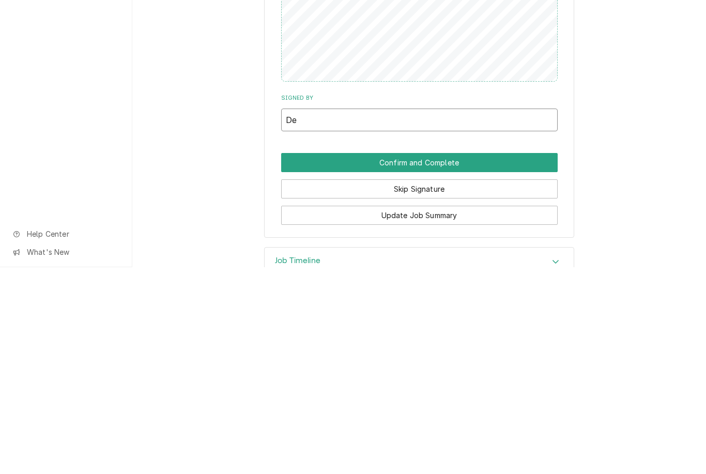
type input "D"
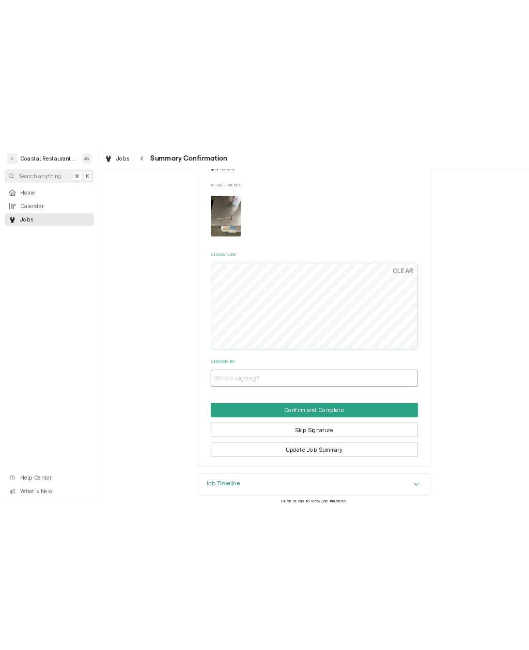
scroll to position [807, 0]
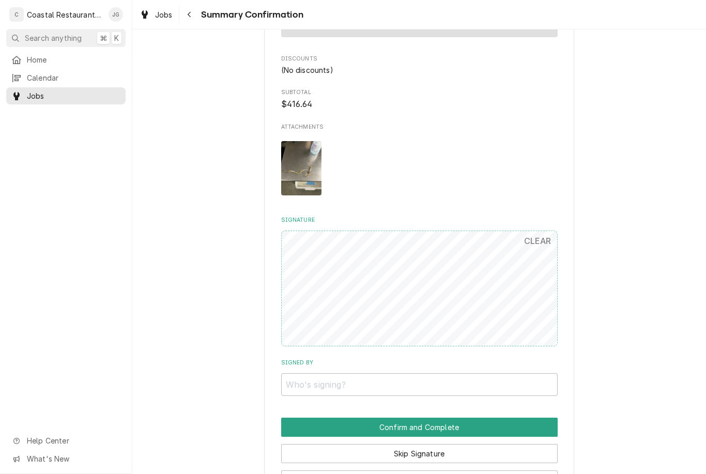
scroll to position [733, 0]
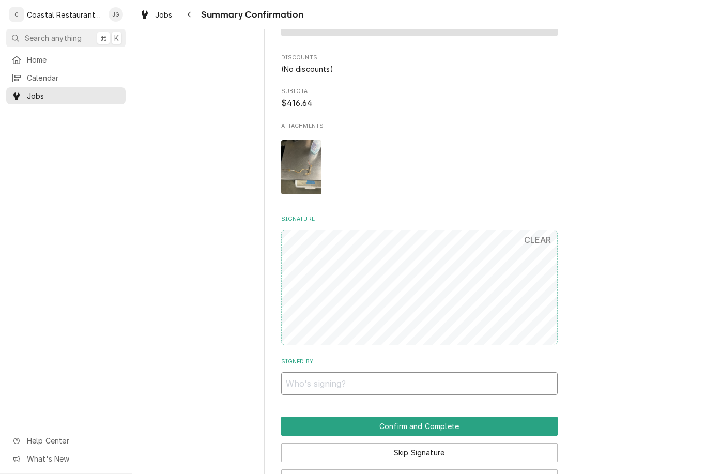
click at [442, 373] on input "Signed By" at bounding box center [419, 383] width 276 height 23
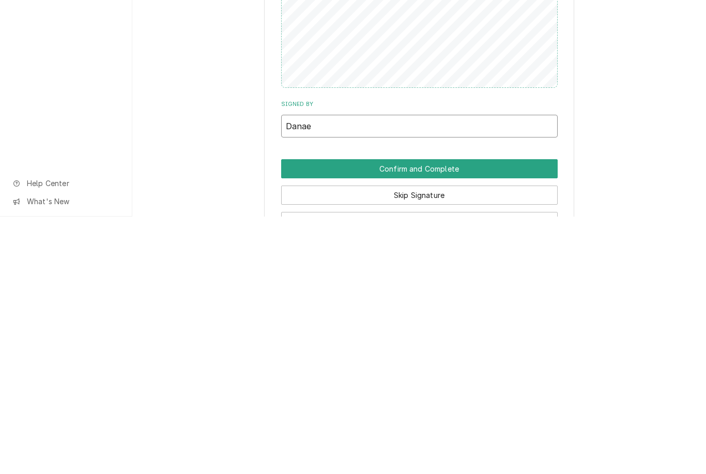
type input "Danae"
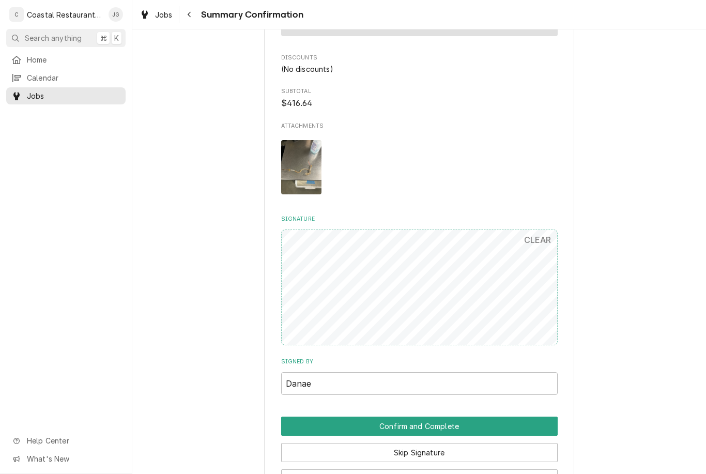
click at [463, 416] on button "Confirm and Complete" at bounding box center [419, 425] width 276 height 19
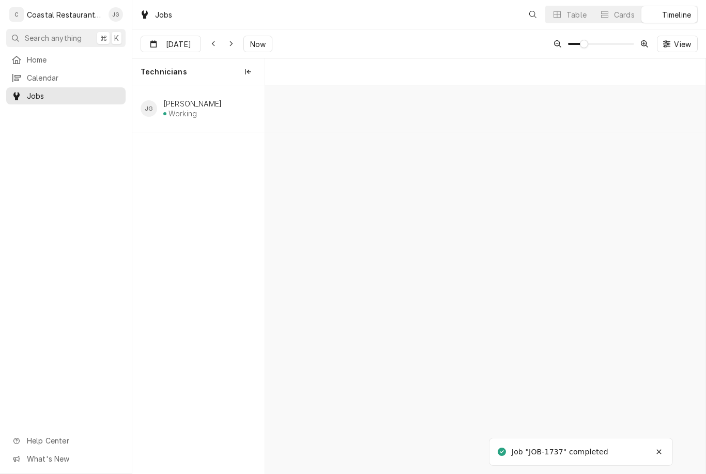
scroll to position [0, 8728]
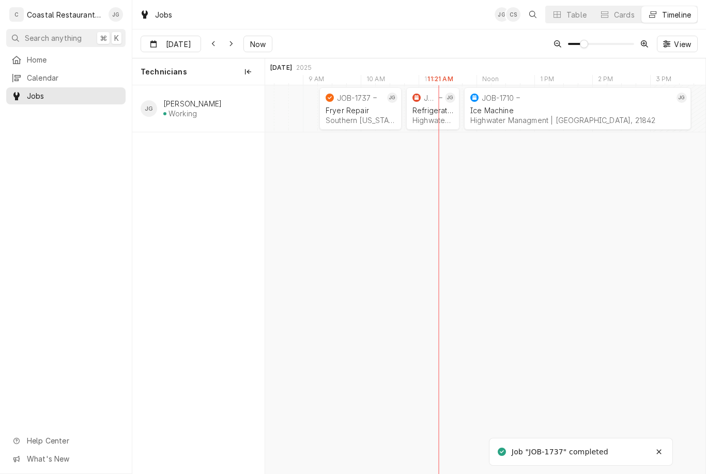
click at [363, 113] on div "Fryer Repair" at bounding box center [360, 110] width 70 height 9
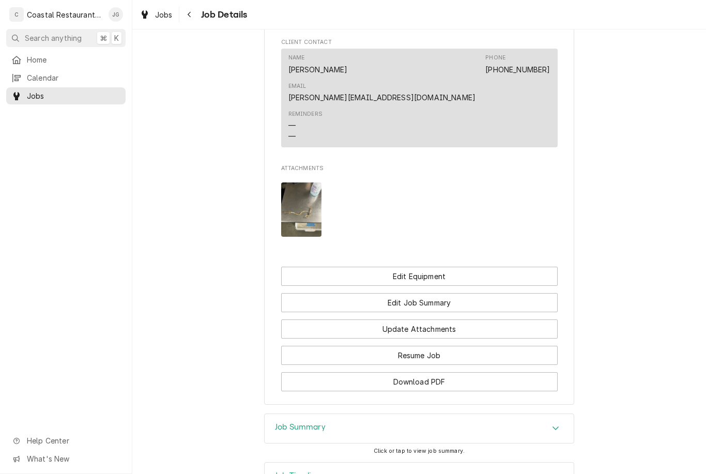
scroll to position [837, 0]
click at [460, 294] on button "Edit Job Summary" at bounding box center [419, 303] width 276 height 19
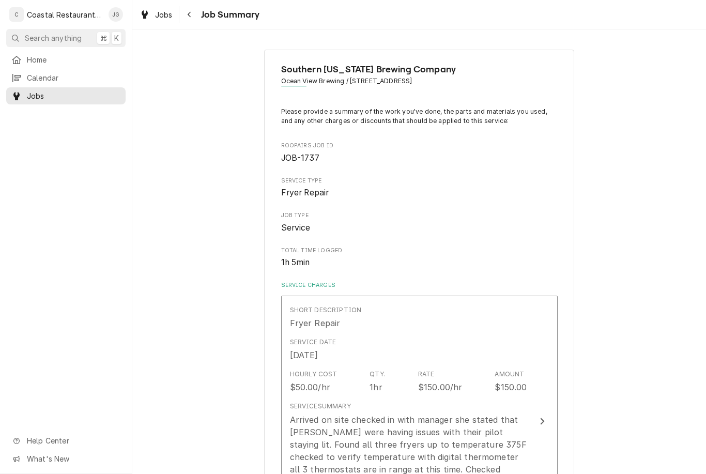
click at [461, 348] on div "Service Date [DATE]" at bounding box center [408, 349] width 237 height 32
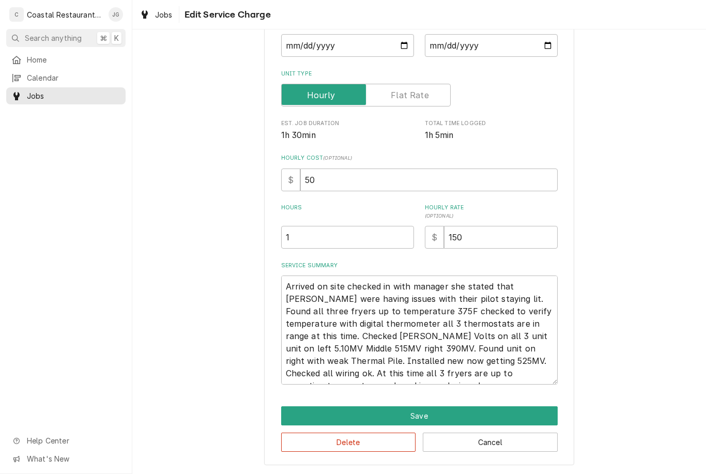
scroll to position [114, 0]
click at [473, 422] on button "Save" at bounding box center [419, 416] width 276 height 19
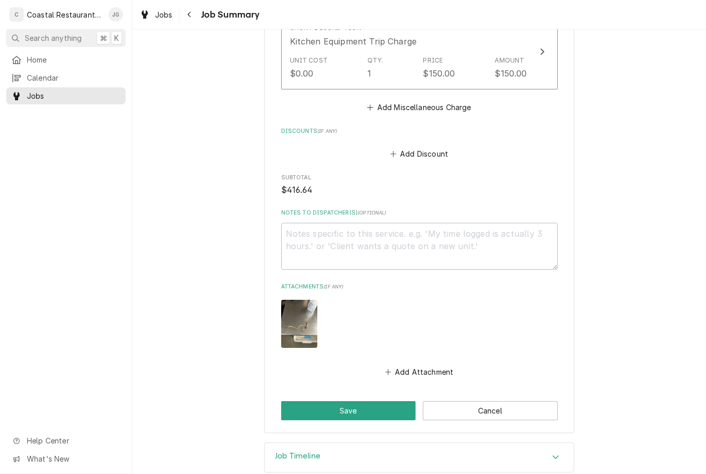
scroll to position [821, 0]
click at [368, 401] on button "Save" at bounding box center [348, 410] width 135 height 19
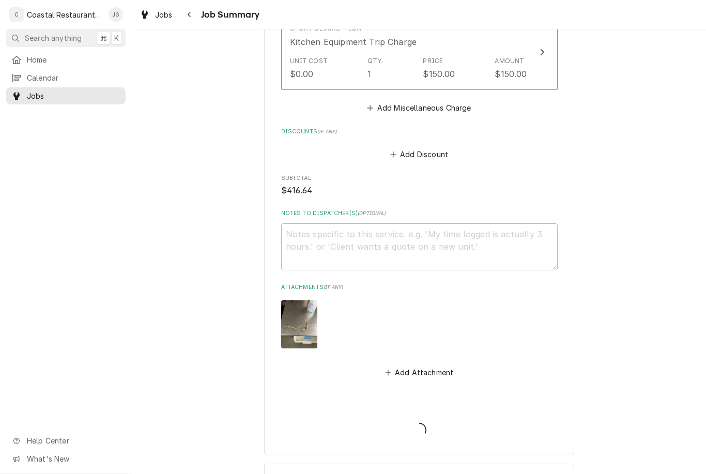
type textarea "x"
